Goal: Information Seeking & Learning: Compare options

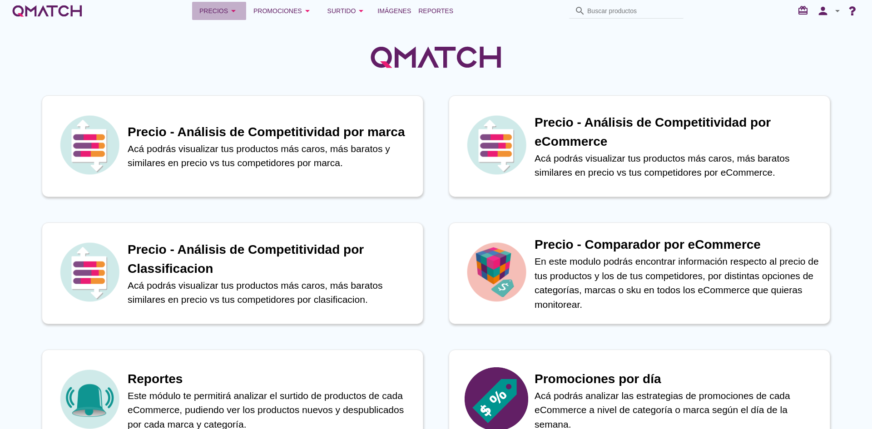
click at [227, 13] on div "Precios arrow_drop_down" at bounding box center [219, 10] width 40 height 11
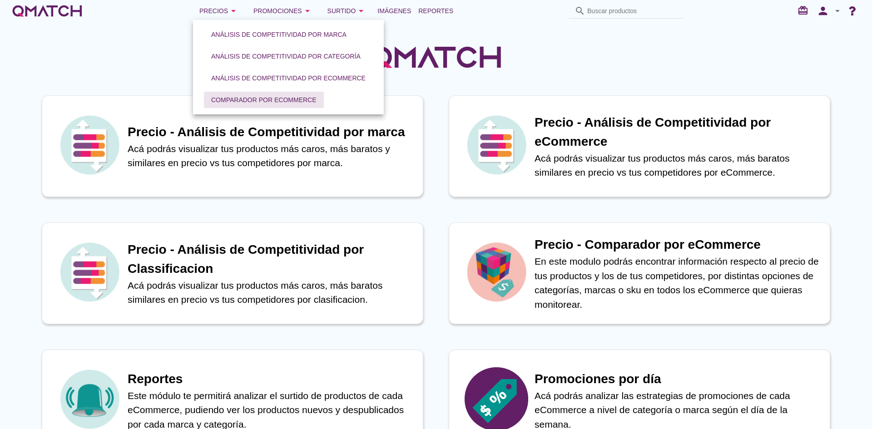
click at [236, 99] on div "Comparador por eCommerce" at bounding box center [263, 100] width 105 height 10
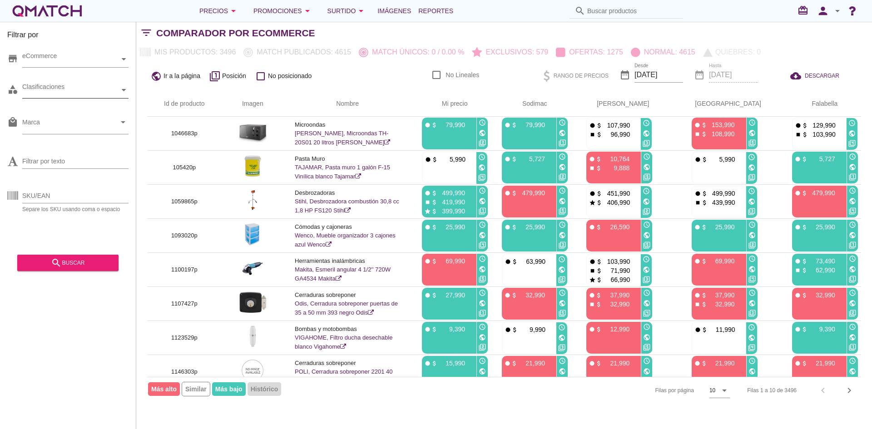
click at [96, 87] on div "Clasificaciones" at bounding box center [70, 90] width 97 height 10
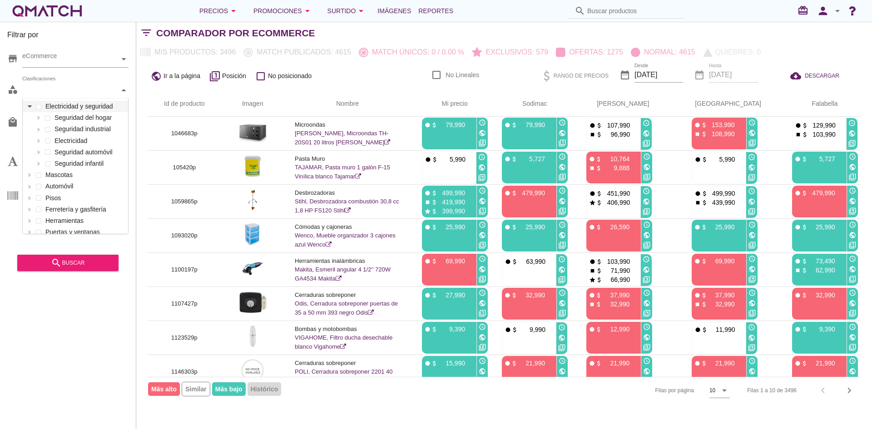
click at [28, 108] on icon at bounding box center [30, 106] width 4 height 4
click at [37, 121] on div at bounding box center [38, 117] width 9 height 11
click at [64, 132] on div "Electricidad y seguridad Seguridad del hogar Cajas de seguridad y guardallaves …" at bounding box center [75, 204] width 105 height 206
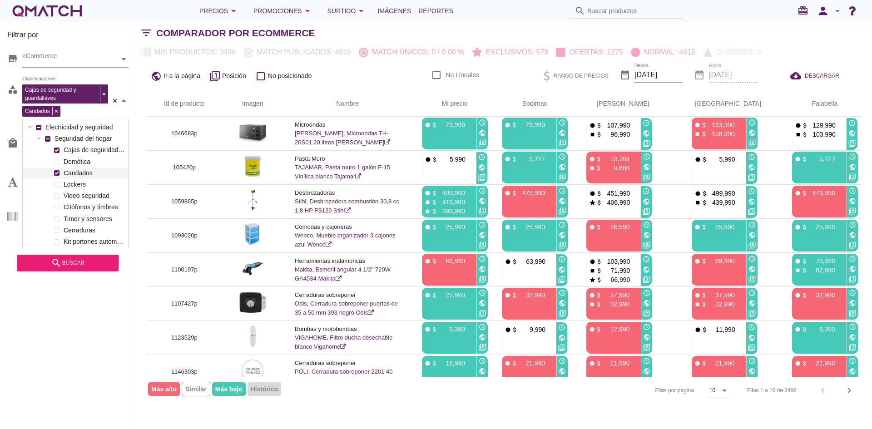
click at [74, 169] on label "Candados" at bounding box center [93, 173] width 64 height 11
click at [74, 158] on label "Domótica" at bounding box center [93, 161] width 64 height 11
click at [77, 187] on div "Cajas de seguridad y guardallaves Domótica Candados Lockers Video seguridad Cit…" at bounding box center [75, 212] width 105 height 137
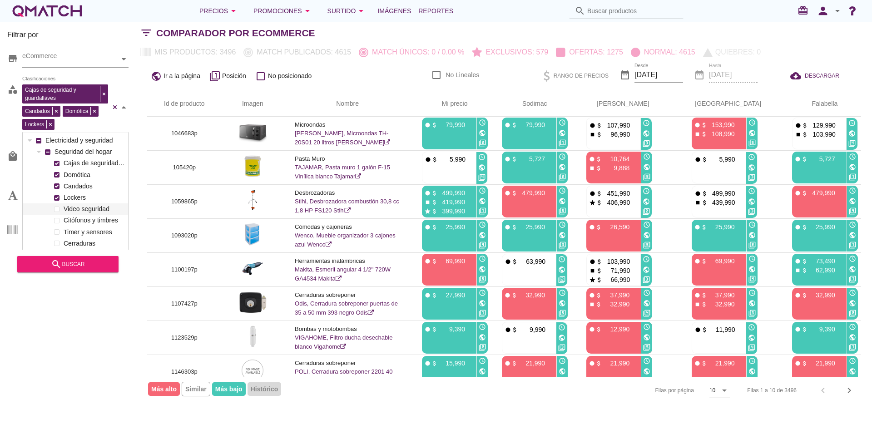
click at [75, 210] on div "Cajas de seguridad y guardallaves Domótica Candados Lockers Video seguridad Cit…" at bounding box center [75, 226] width 105 height 137
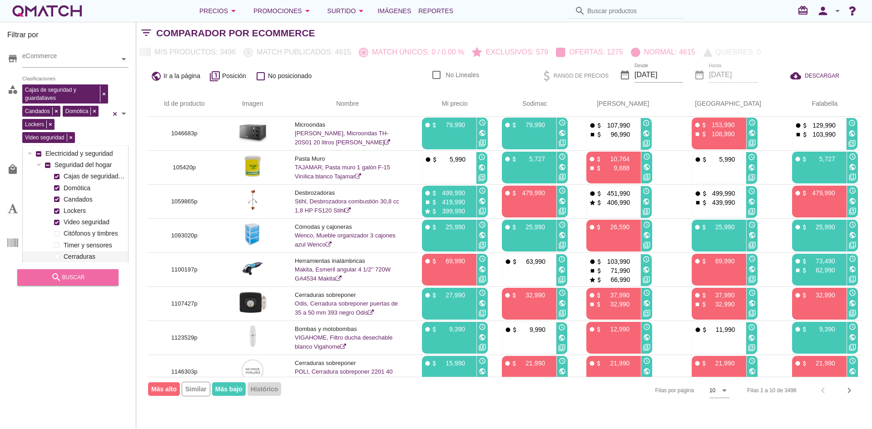
click at [68, 280] on div "search buscar" at bounding box center [68, 277] width 87 height 11
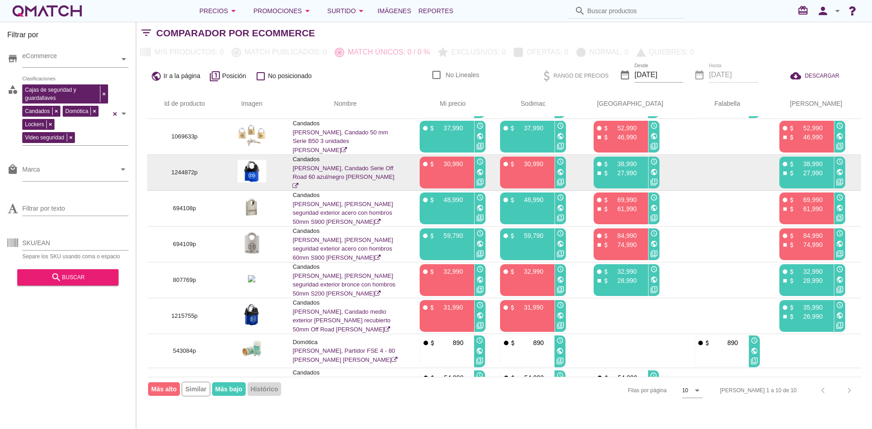
scroll to position [84, 0]
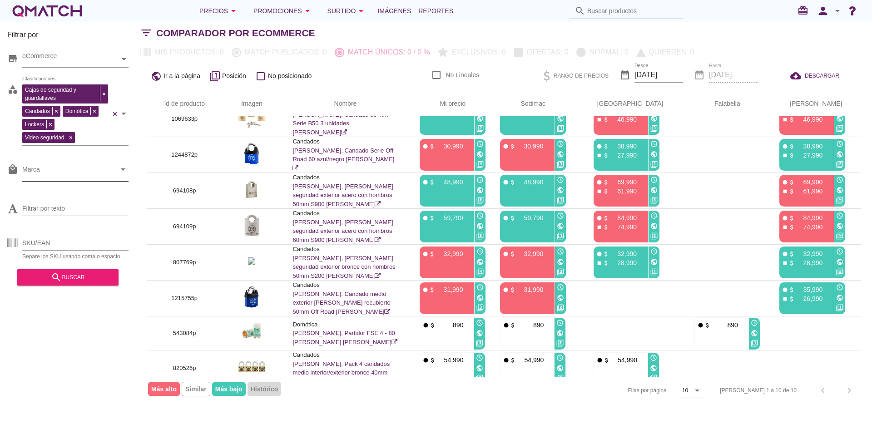
click at [40, 176] on input "Marca" at bounding box center [69, 171] width 94 height 15
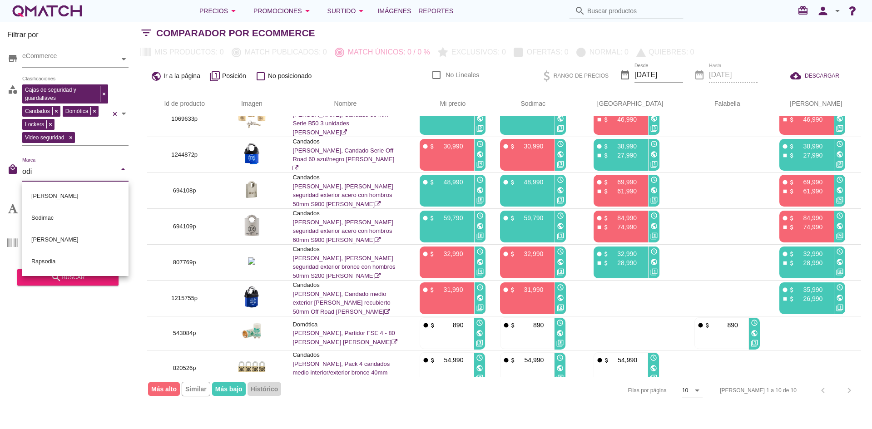
scroll to position [0, 0]
type input "odis"
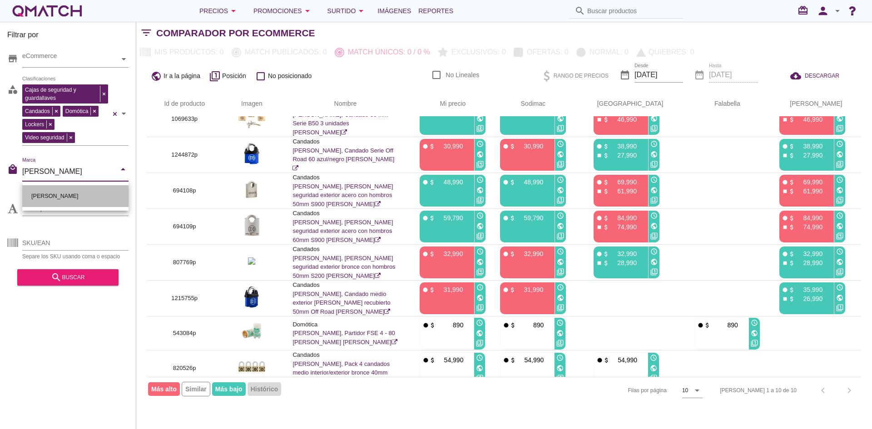
click at [49, 197] on div "Odis" at bounding box center [76, 196] width 92 height 22
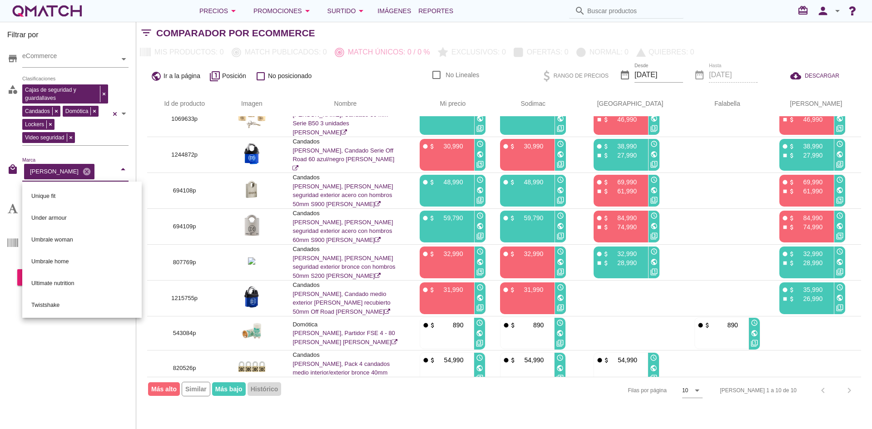
click at [50, 357] on div "Filtrar por store eCommerce category Cajas de seguridad y guardallaves Candados…" at bounding box center [68, 225] width 136 height 407
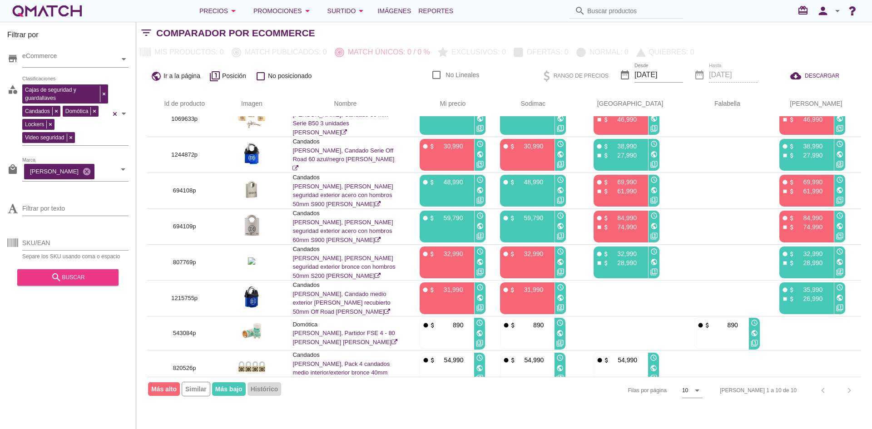
click at [68, 283] on div "search buscar" at bounding box center [68, 277] width 87 height 11
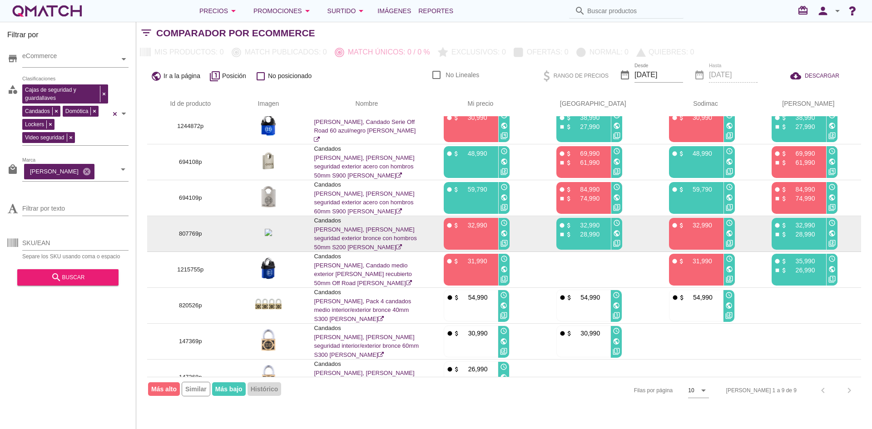
scroll to position [53, 0]
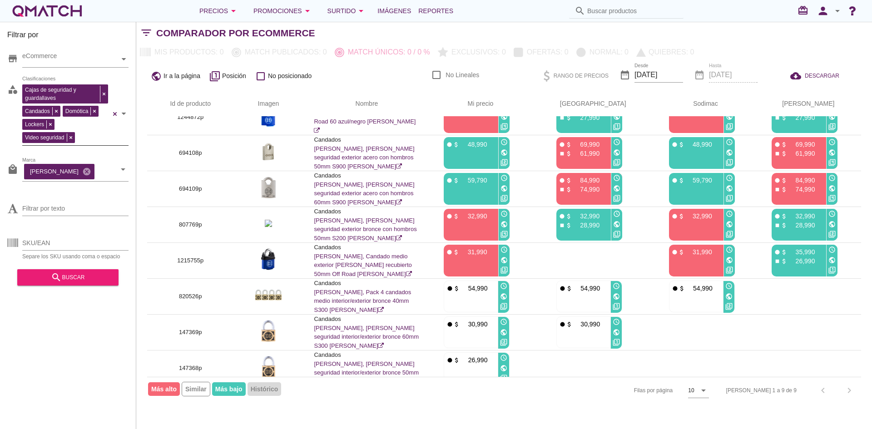
click at [99, 133] on div "Cajas de seguridad y guardallaves Candados Domótica Lockers Video seguridad Cla…" at bounding box center [66, 112] width 88 height 61
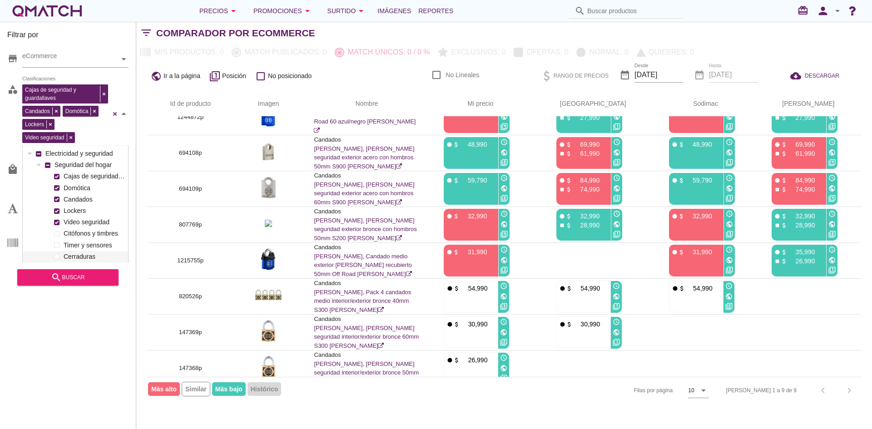
scroll to position [135, 105]
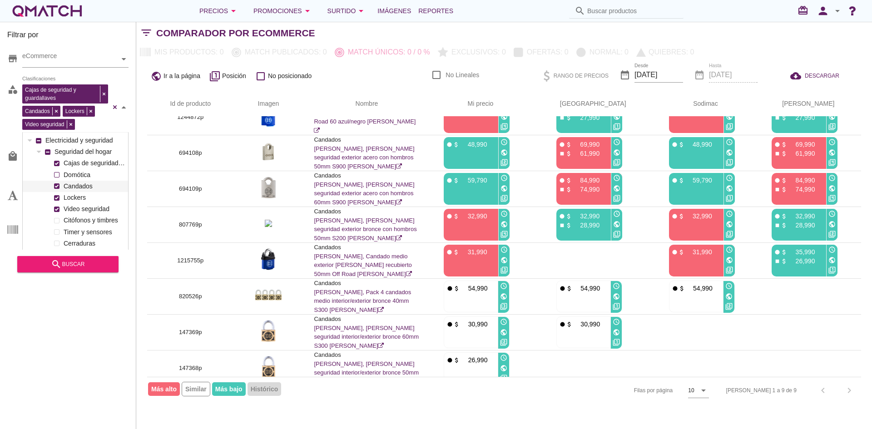
click at [57, 187] on div "Cajas de seguridad y guardallaves Domótica Candados Lockers Video seguridad Cit…" at bounding box center [75, 226] width 105 height 137
click at [29, 140] on icon at bounding box center [30, 140] width 4 height 2
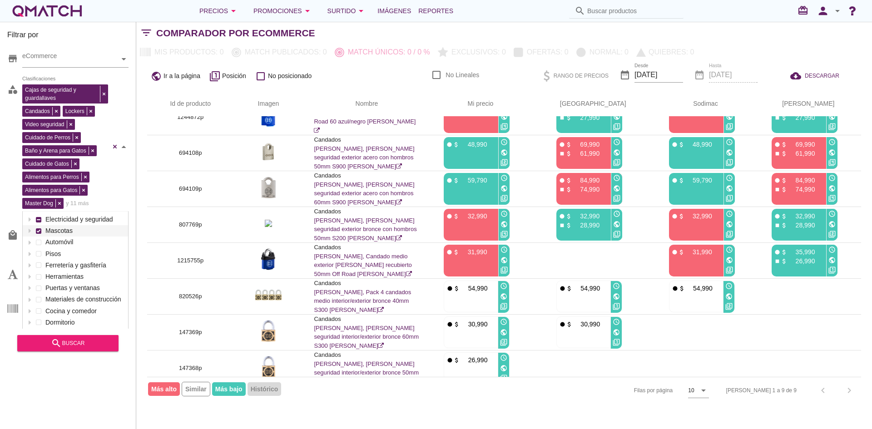
click at [39, 153] on div "Cajas de seguridad y guardallaves Candados Lockers Video seguridad Cuidado de P…" at bounding box center [75, 146] width 106 height 129
click at [55, 349] on icon "search" at bounding box center [56, 343] width 11 height 11
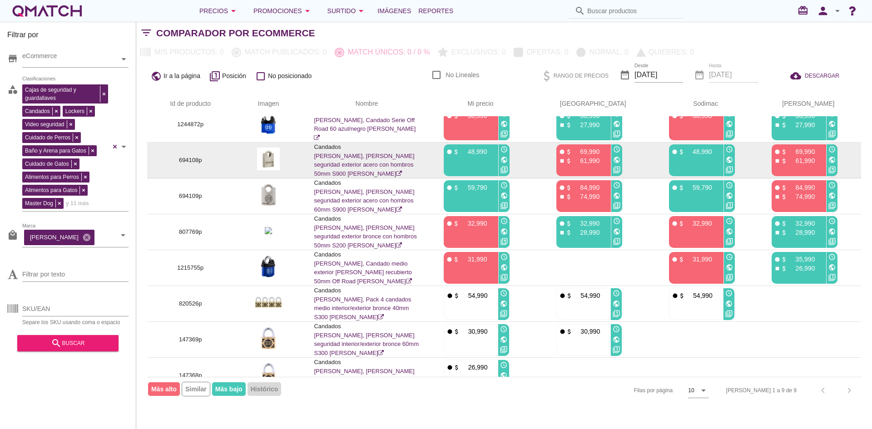
scroll to position [53, 0]
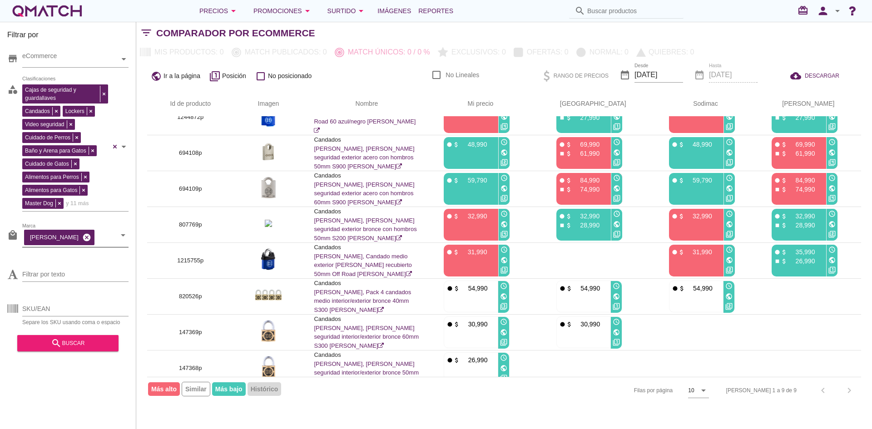
click at [82, 239] on icon "cancel" at bounding box center [86, 237] width 9 height 9
click at [65, 361] on div "Filtrar por store eCommerce category Cajas de seguridad y guardallaves Candados…" at bounding box center [68, 225] width 136 height 407
click at [66, 349] on div "search buscar" at bounding box center [68, 343] width 87 height 11
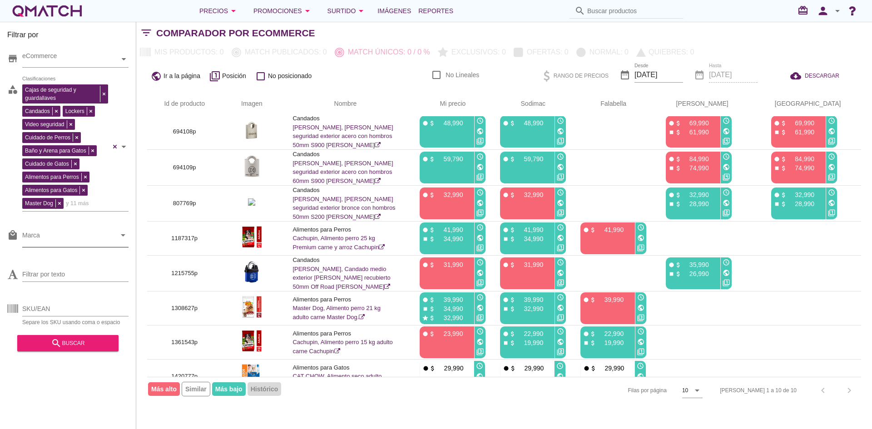
scroll to position [82, 0]
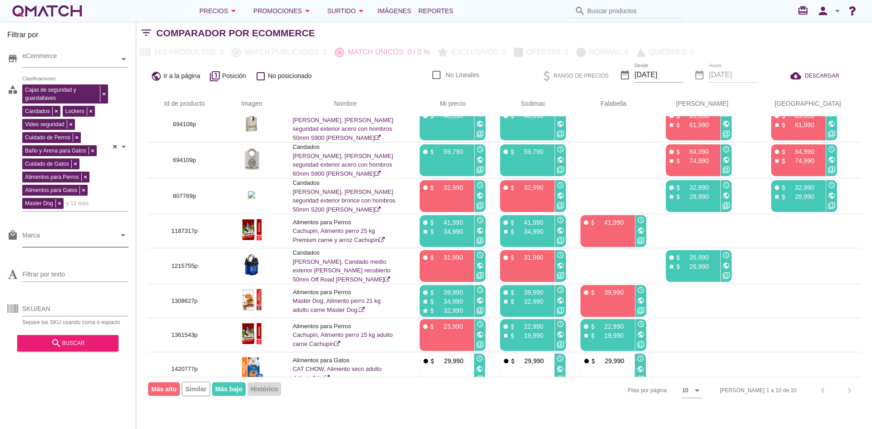
click at [48, 243] on input "Marca" at bounding box center [69, 237] width 94 height 15
type input "master dog"
click at [51, 272] on div "Master dog" at bounding box center [76, 262] width 92 height 22
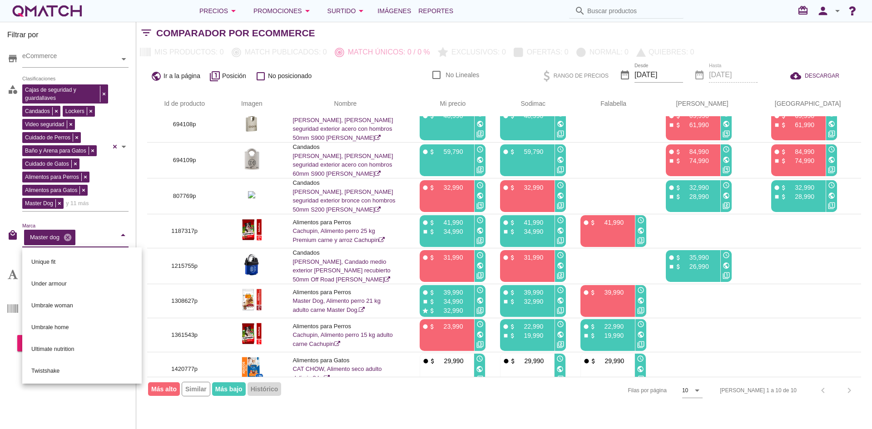
drag, startPoint x: 83, startPoint y: 415, endPoint x: 70, endPoint y: 375, distance: 41.6
click at [83, 415] on div "Filtrar por store eCommerce category Cajas de seguridad y guardallaves Candados…" at bounding box center [68, 225] width 136 height 407
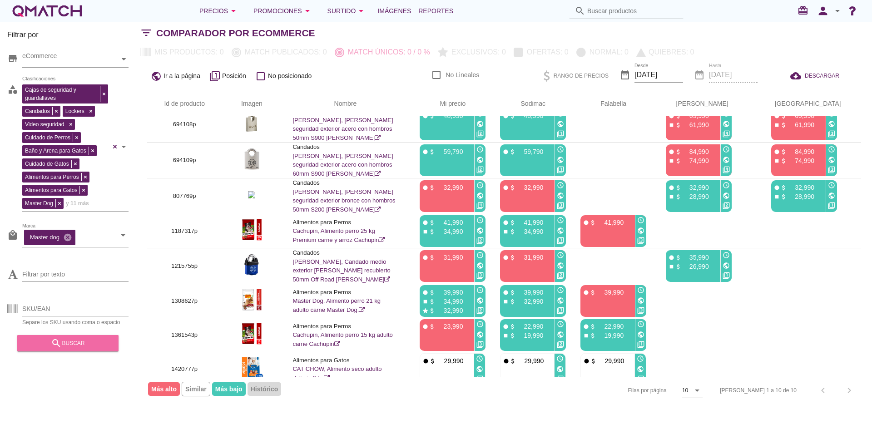
click at [74, 348] on div "search buscar" at bounding box center [68, 343] width 87 height 11
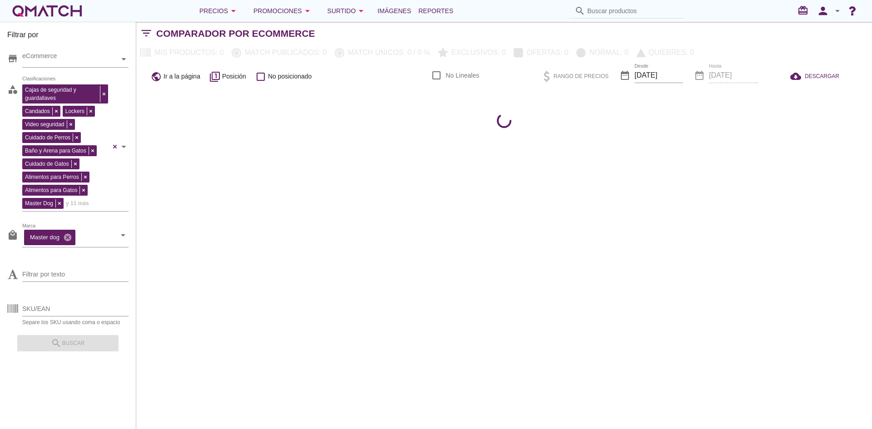
scroll to position [0, 0]
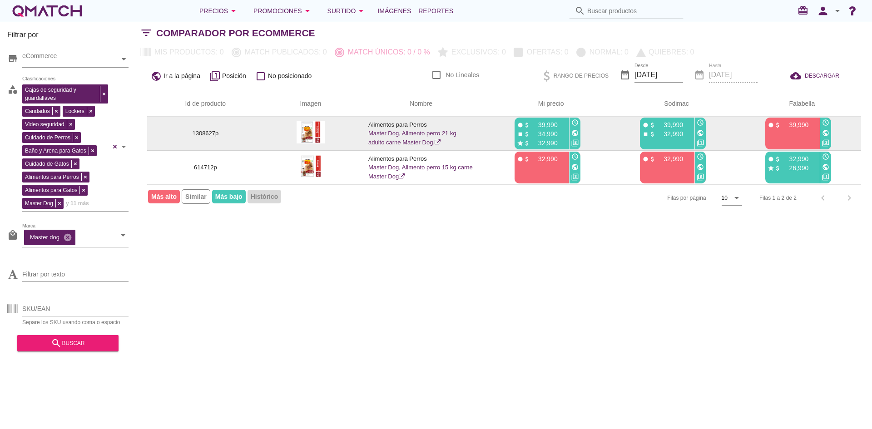
click at [202, 136] on p "1308627p" at bounding box center [205, 133] width 95 height 9
copy p "1308627p"
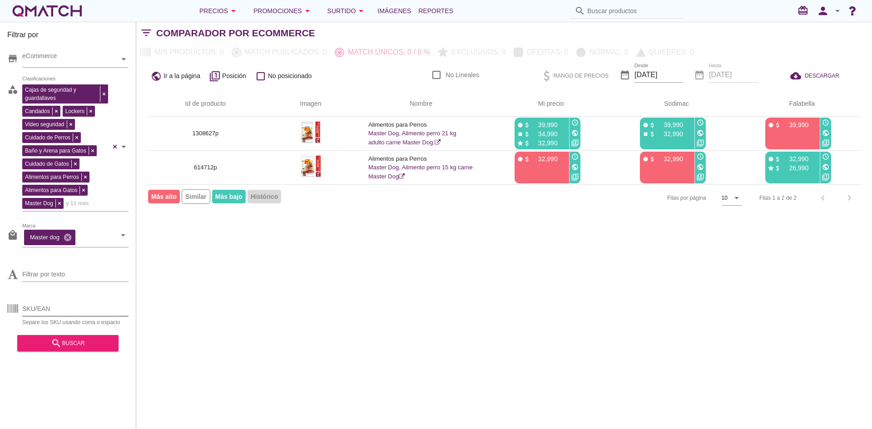
click at [49, 307] on input "SKU/EAN" at bounding box center [75, 309] width 106 height 15
paste input "1308627p"
type input "1308627p"
click at [46, 346] on div "search buscar" at bounding box center [68, 343] width 87 height 11
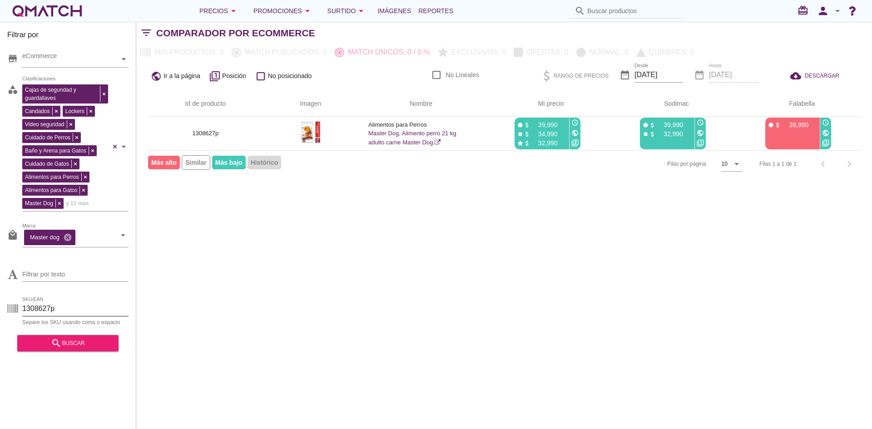
click at [42, 312] on input "1308627p" at bounding box center [75, 309] width 106 height 15
click at [38, 341] on div "search buscar" at bounding box center [67, 340] width 101 height 23
click at [37, 349] on div "search buscar" at bounding box center [68, 343] width 87 height 11
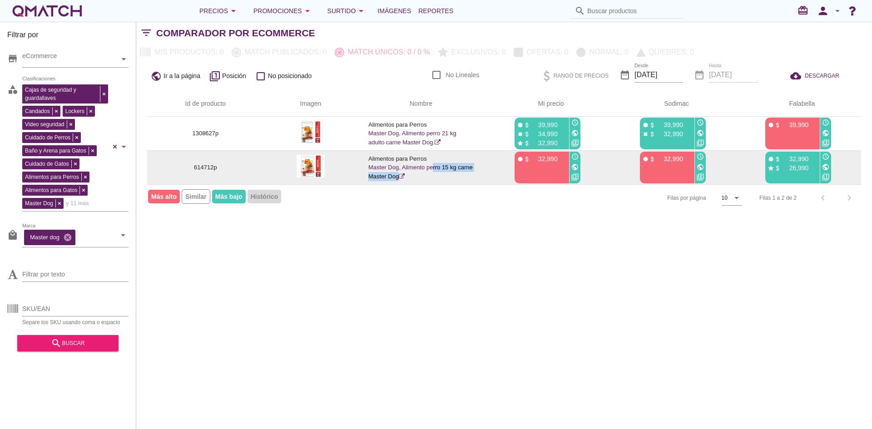
drag, startPoint x: 413, startPoint y: 176, endPoint x: 402, endPoint y: 172, distance: 11.8
click at [402, 172] on td "Alimentos para Perros Master Dog, Alimento perro 15 kg carne Master Dog" at bounding box center [420, 168] width 127 height 34
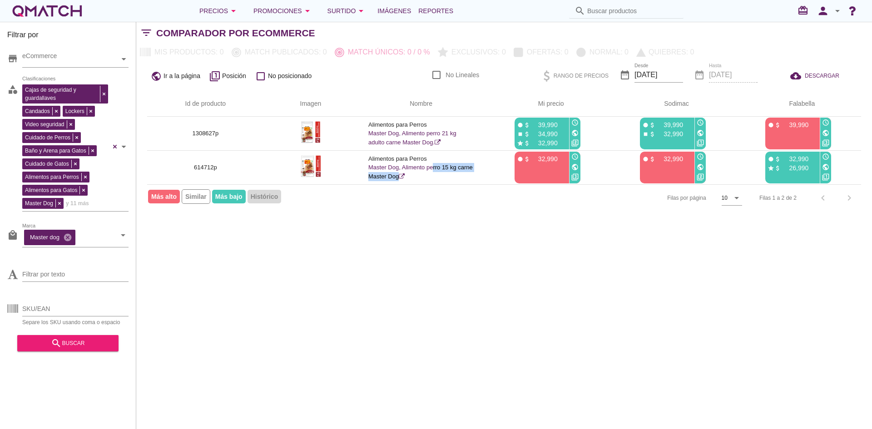
copy link "Alimento perro 15 kg carne Master Dog"
click at [65, 310] on input "SKU/EAN" at bounding box center [75, 309] width 106 height 15
paste input "Alimento perro 15 kg carne Master Dog"
type input "Alimento perro 15 kg carne Master Dog"
click at [62, 275] on input "Filtrar por texto" at bounding box center [75, 274] width 106 height 15
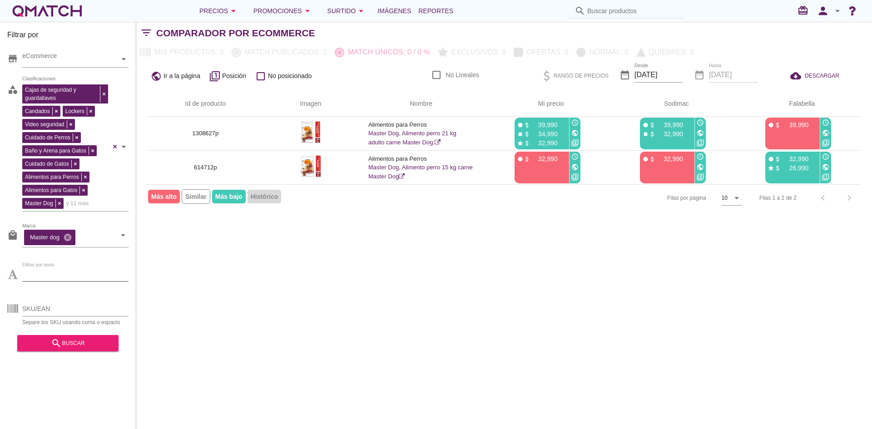
paste input "Alimento perro 15 kg carne Master Dog"
click at [74, 345] on div "search buscar" at bounding box center [68, 343] width 87 height 11
click at [60, 276] on input "Alimento perro 15 kg carne Master Dog" at bounding box center [75, 274] width 106 height 15
drag, startPoint x: 60, startPoint y: 276, endPoint x: 24, endPoint y: 270, distance: 36.8
click at [24, 270] on input "Alimento perro 15 kg carne Master Dog" at bounding box center [75, 274] width 106 height 15
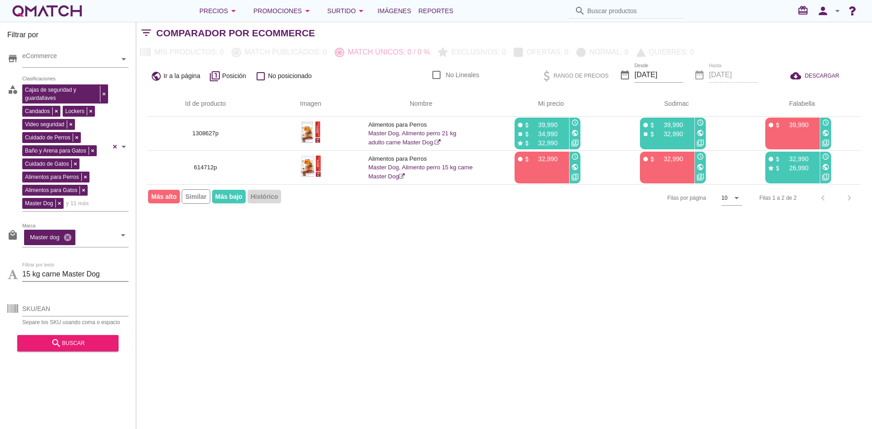
drag, startPoint x: 41, startPoint y: 274, endPoint x: 160, endPoint y: 274, distance: 119.0
click at [160, 274] on div "Filtrar por store eCommerce category Cajas de seguridad y guardallaves Candados…" at bounding box center [504, 225] width 736 height 407
type input "15 kg"
click at [83, 347] on div "search buscar" at bounding box center [68, 343] width 87 height 11
drag, startPoint x: 42, startPoint y: 272, endPoint x: 4, endPoint y: 267, distance: 38.0
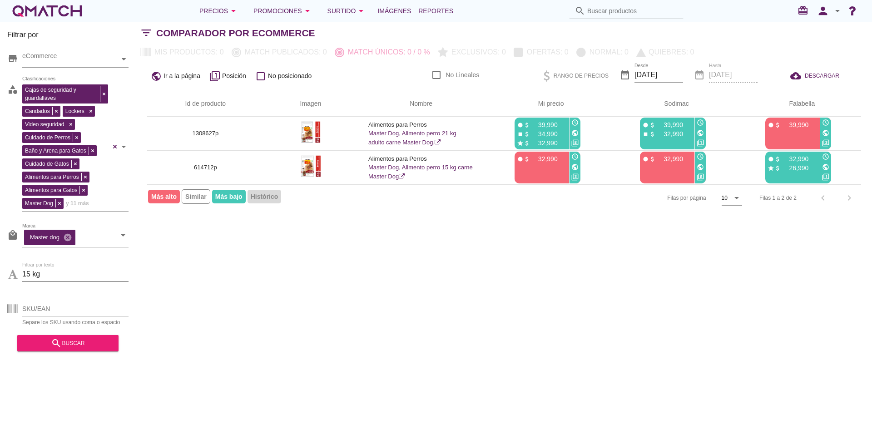
click at [7, 268] on div "Filtrar por store eCommerce category Cajas de seguridad y guardallaves Candados…" at bounding box center [68, 225] width 136 height 407
click at [223, 4] on button "Precios arrow_drop_down" at bounding box center [219, 11] width 54 height 18
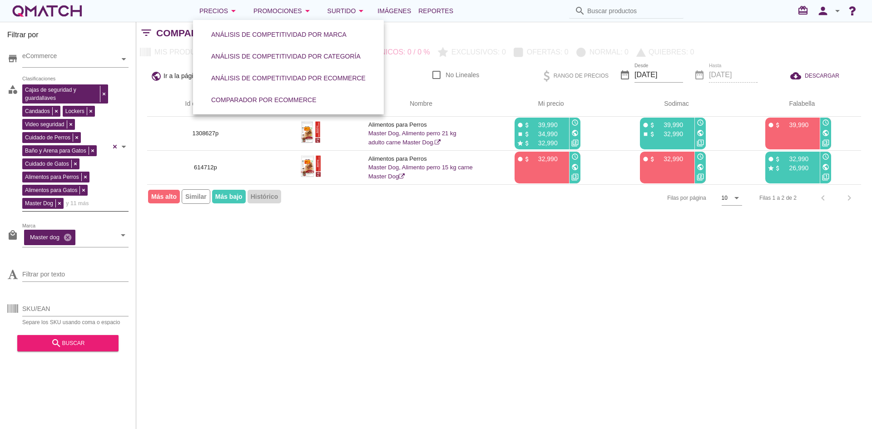
click at [126, 146] on div at bounding box center [123, 146] width 9 height 129
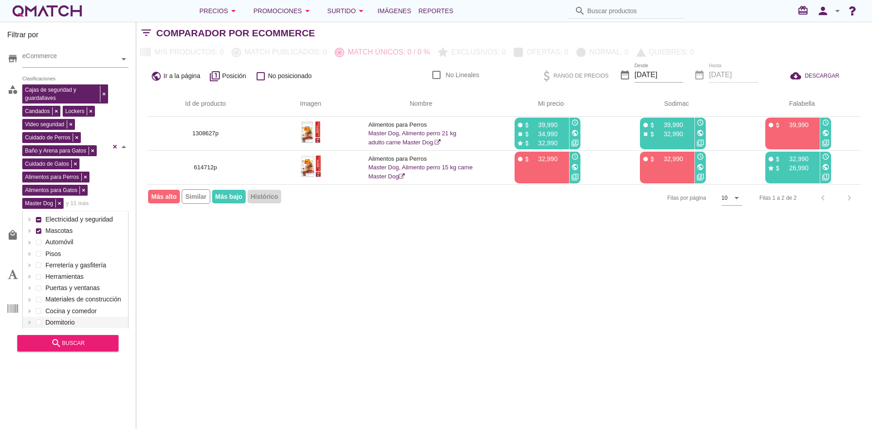
scroll to position [135, 105]
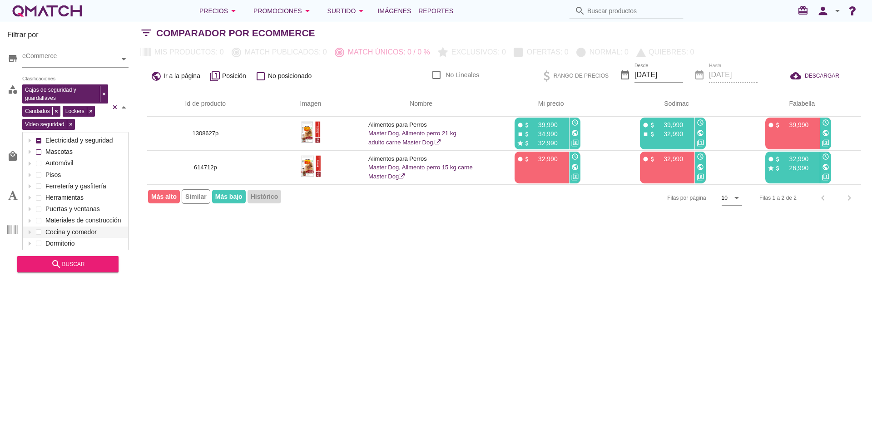
click at [38, 231] on div "Electricidad y seguridad Mascotas Automóvil Pisos Ferretería y gasfitería Herra…" at bounding box center [75, 249] width 105 height 229
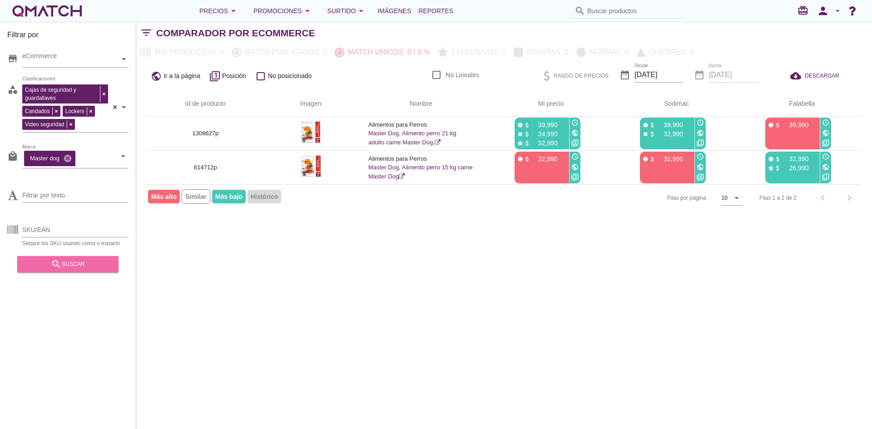
click at [52, 268] on icon "search" at bounding box center [56, 264] width 11 height 11
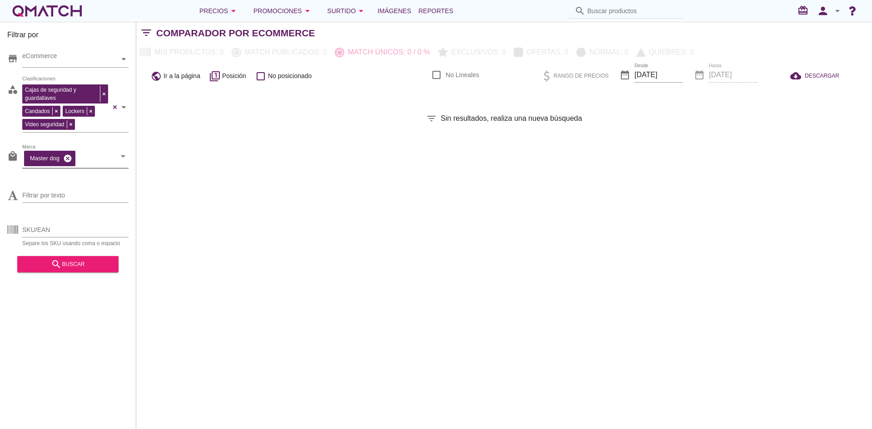
click at [67, 157] on icon "cancel" at bounding box center [67, 158] width 9 height 9
click at [81, 269] on div "search buscar" at bounding box center [68, 264] width 87 height 11
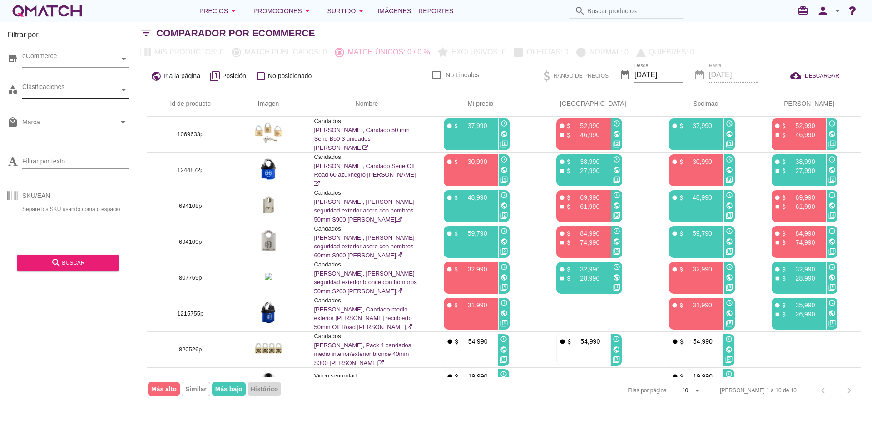
click at [114, 120] on div "store eCommerce category Cajas de seguridad y guardallaves Candados Lockers Vid…" at bounding box center [67, 146] width 121 height 204
click at [91, 95] on div "Clasificaciones" at bounding box center [70, 90] width 97 height 16
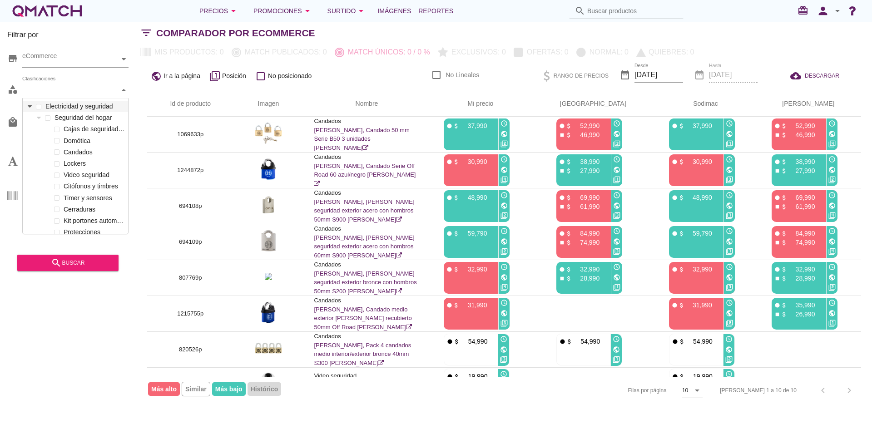
click at [31, 108] on icon at bounding box center [30, 106] width 4 height 4
click at [67, 150] on label "Candados" at bounding box center [93, 152] width 64 height 11
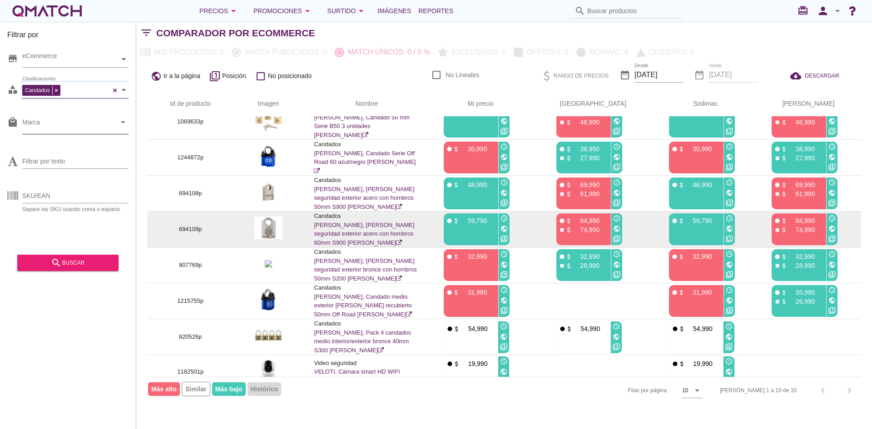
scroll to position [0, 0]
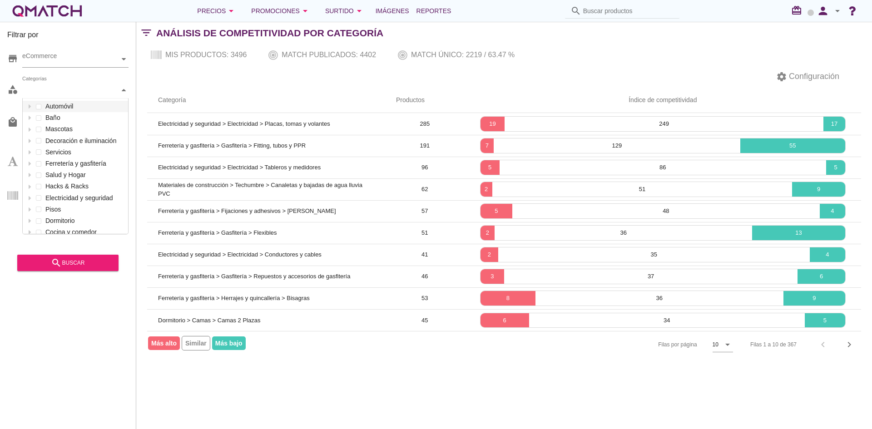
click at [80, 88] on div "Categorías" at bounding box center [70, 90] width 97 height 10
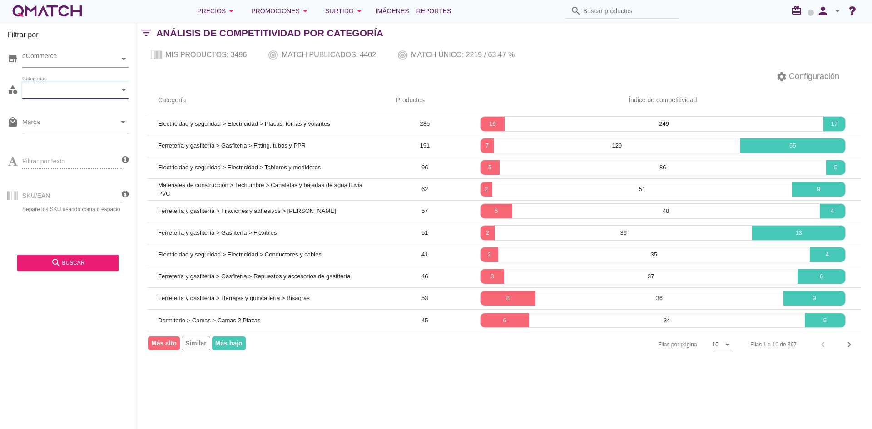
click at [91, 93] on div "Categorías" at bounding box center [70, 90] width 97 height 10
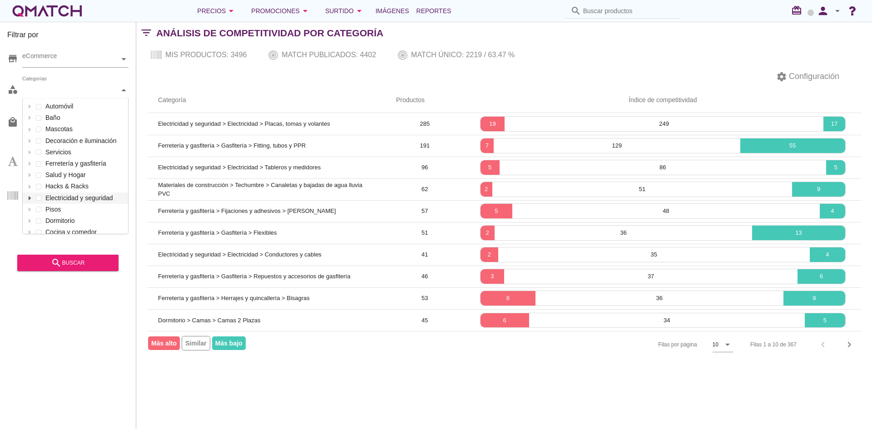
click at [34, 200] on div at bounding box center [29, 198] width 9 height 11
click at [39, 185] on icon at bounding box center [39, 187] width 4 height 4
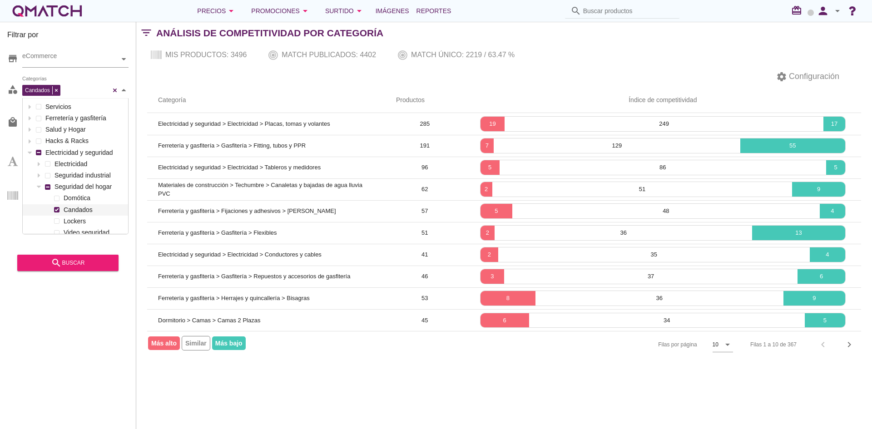
click at [76, 213] on label "Candados" at bounding box center [93, 209] width 64 height 11
click at [81, 260] on div "search buscar" at bounding box center [68, 262] width 87 height 11
